Goal: Information Seeking & Learning: Learn about a topic

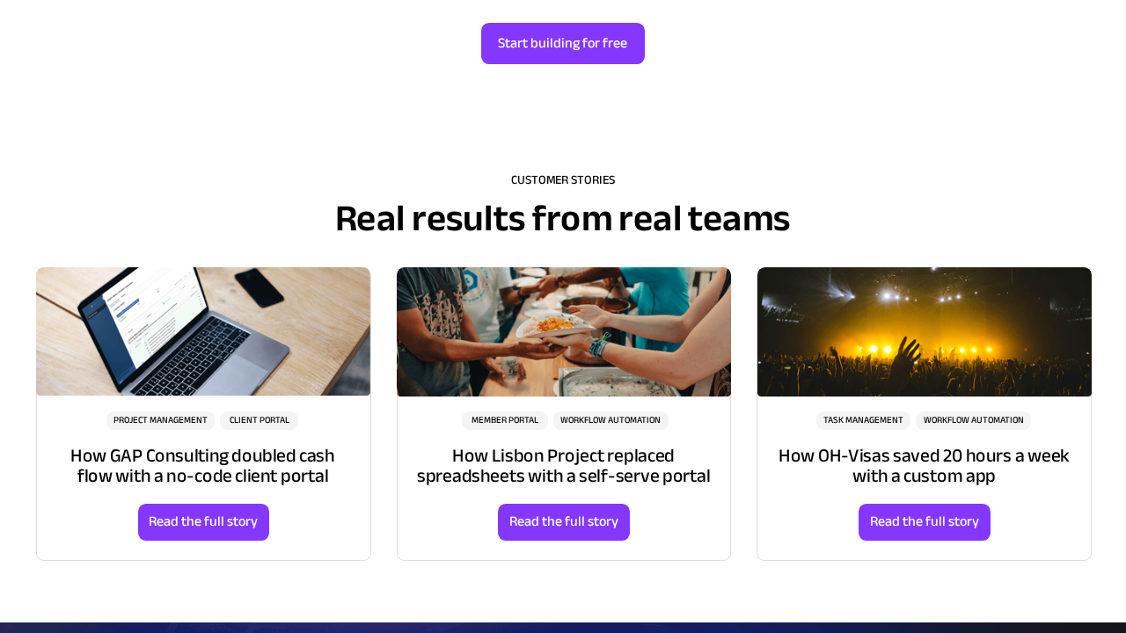
scroll to position [4442, 0]
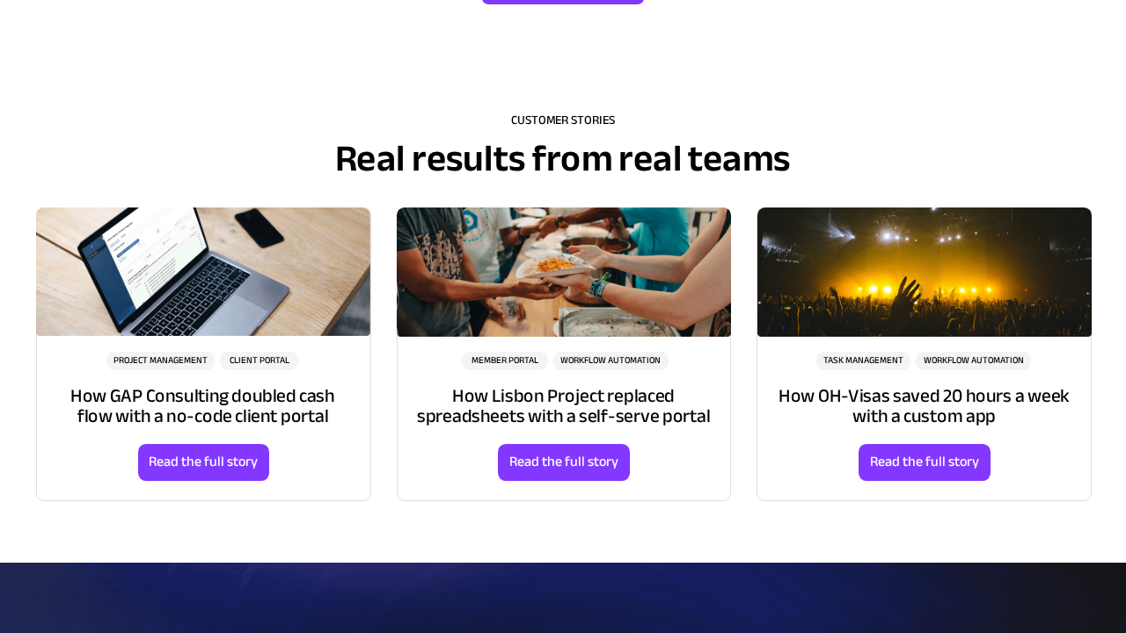
click at [1069, 287] on img at bounding box center [924, 272] width 334 height 129
